Goal: Book appointment/travel/reservation

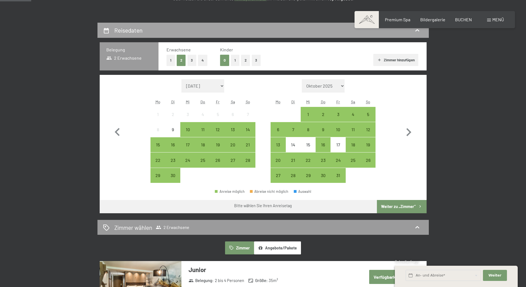
scroll to position [111, 0]
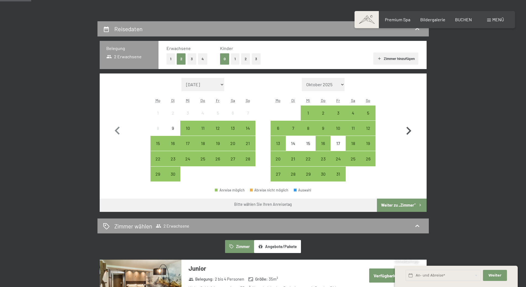
click at [411, 131] on icon "button" at bounding box center [409, 131] width 5 height 8
select select "[DATE]"
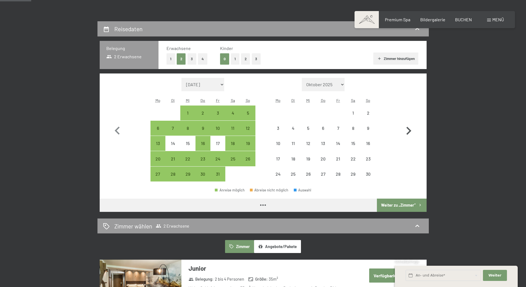
click at [411, 131] on icon "button" at bounding box center [409, 131] width 5 height 8
select select "[DATE]"
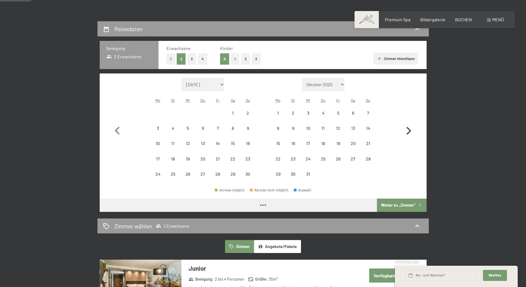
click at [411, 131] on icon "button" at bounding box center [409, 131] width 5 height 8
select select "[DATE]"
click at [411, 131] on icon "button" at bounding box center [409, 131] width 5 height 8
select select "[DATE]"
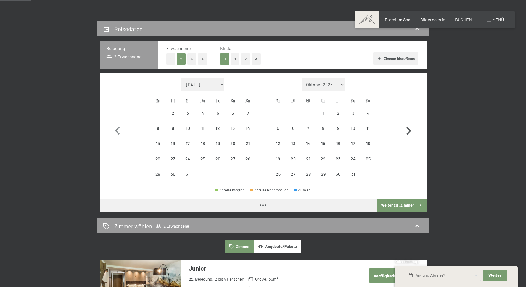
select select "[DATE]"
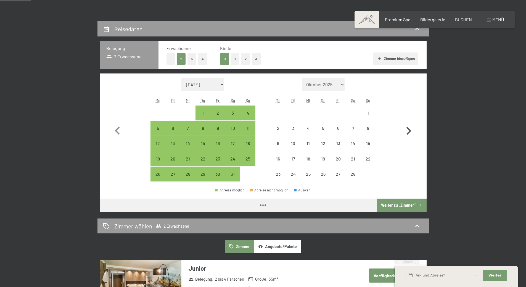
select select "[DATE]"
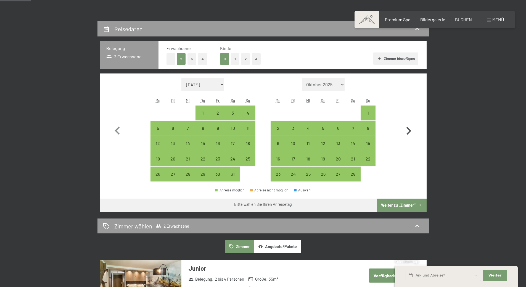
click at [411, 131] on icon "button" at bounding box center [409, 131] width 5 height 8
select select "[DATE]"
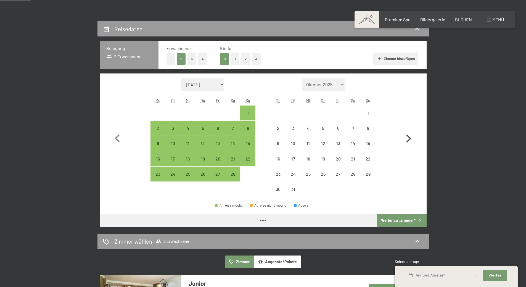
select select "[DATE]"
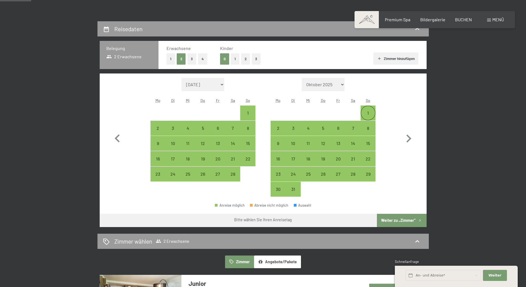
click at [370, 114] on div "1" at bounding box center [368, 118] width 14 height 14
select select "[DATE]"
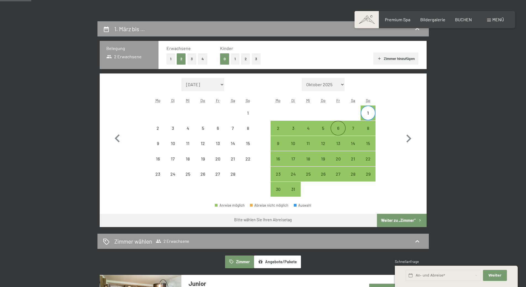
click at [336, 127] on div "6" at bounding box center [338, 133] width 14 height 14
select select "[DATE]"
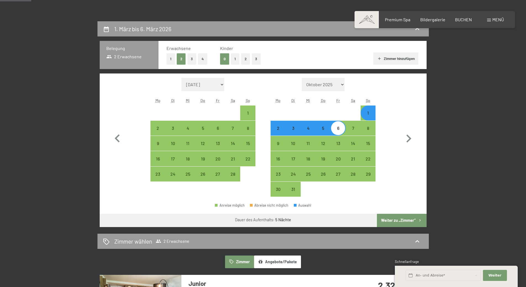
click at [389, 222] on button "Weiter zu „Zimmer“" at bounding box center [401, 220] width 49 height 13
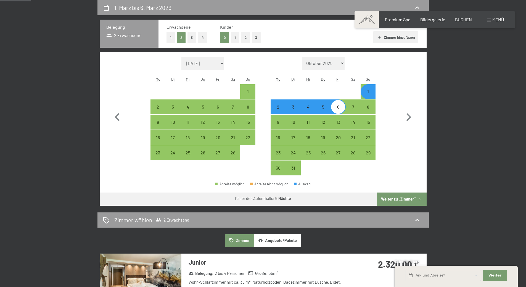
select select "[DATE]"
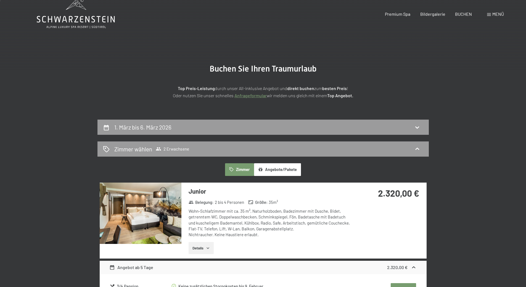
scroll to position [0, 0]
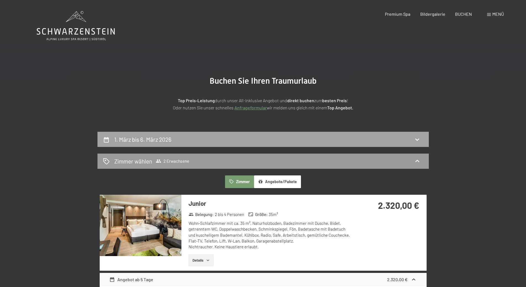
click at [415, 139] on icon at bounding box center [417, 139] width 7 height 7
select select "[DATE]"
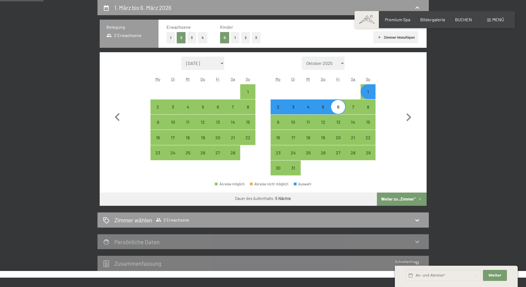
click at [278, 110] on div "2" at bounding box center [278, 112] width 14 height 14
select select "[DATE]"
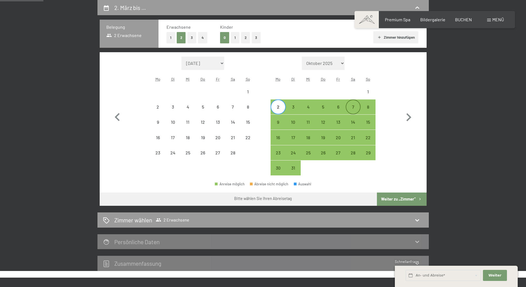
click at [354, 110] on div "7" at bounding box center [353, 112] width 14 height 14
select select "[DATE]"
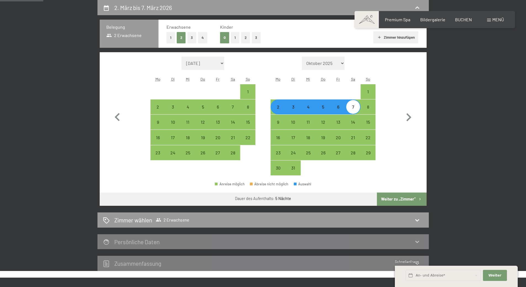
click at [395, 198] on button "Weiter zu „Zimmer“" at bounding box center [401, 199] width 49 height 13
select select "[DATE]"
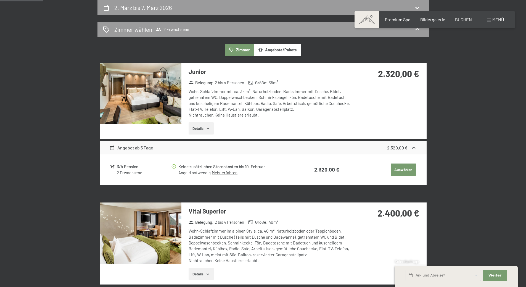
click at [218, 174] on link "Mehr erfahren" at bounding box center [225, 172] width 26 height 5
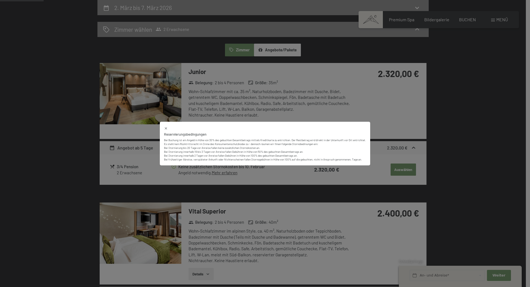
click at [459, 142] on div "Reservierungsbedingungen Bei Buchung ist ein Angeld in Höhe von 30% des gebucht…" at bounding box center [265, 143] width 530 height 287
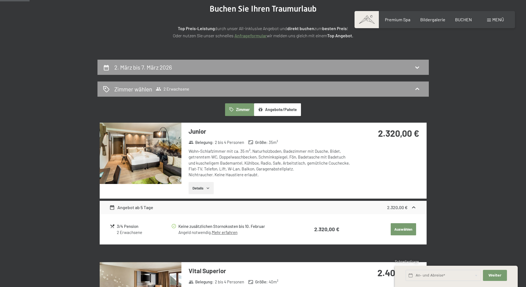
scroll to position [49, 0]
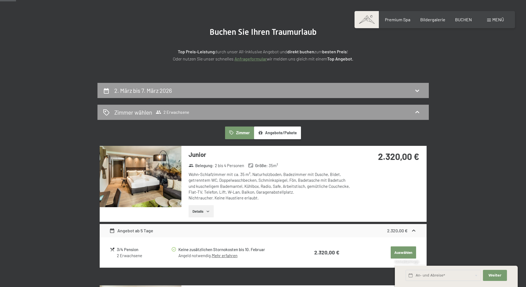
click at [274, 136] on button "Angebote/Pakete" at bounding box center [277, 133] width 47 height 13
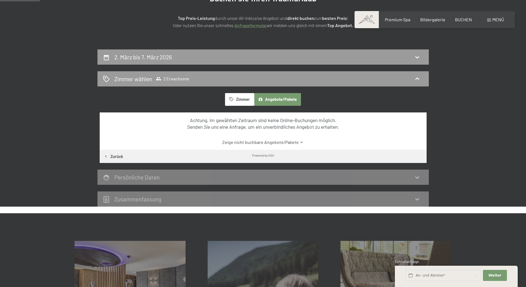
scroll to position [0, 0]
